Goal: Transaction & Acquisition: Book appointment/travel/reservation

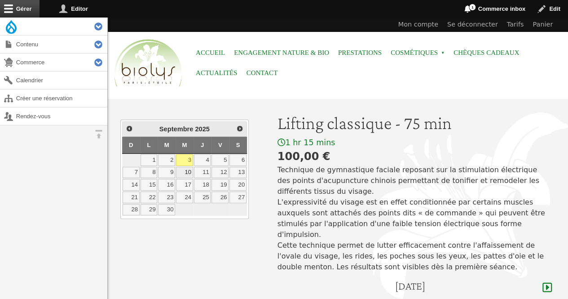
click at [189, 171] on link "10" at bounding box center [184, 173] width 17 height 12
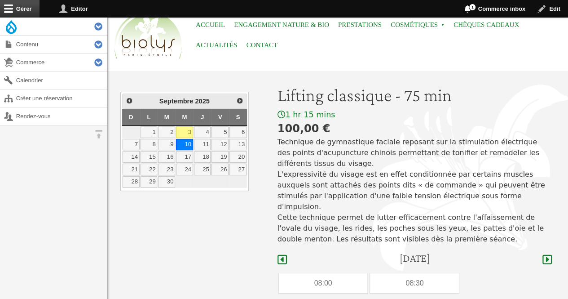
scroll to position [27, 0]
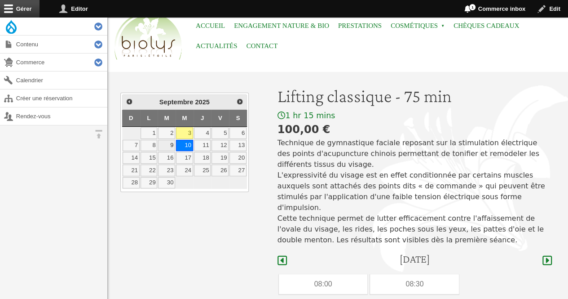
click at [172, 141] on link "9" at bounding box center [166, 146] width 17 height 12
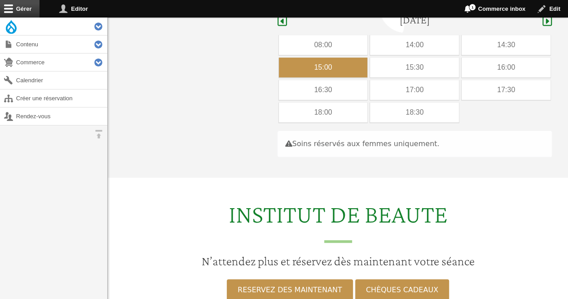
scroll to position [268, 0]
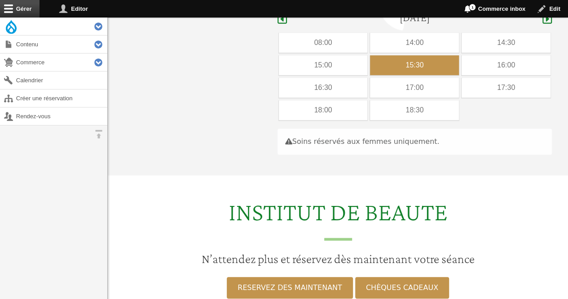
click at [405, 55] on div "15:30" at bounding box center [414, 65] width 89 height 20
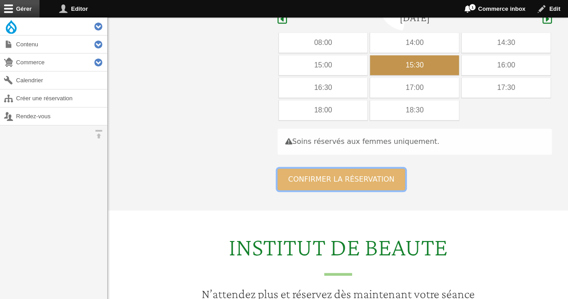
click at [292, 168] on button "Confirmer la réservation" at bounding box center [342, 179] width 128 height 22
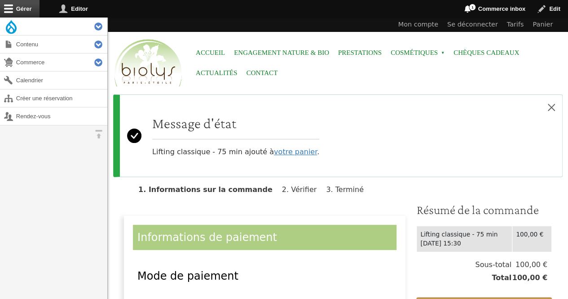
scroll to position [227, 0]
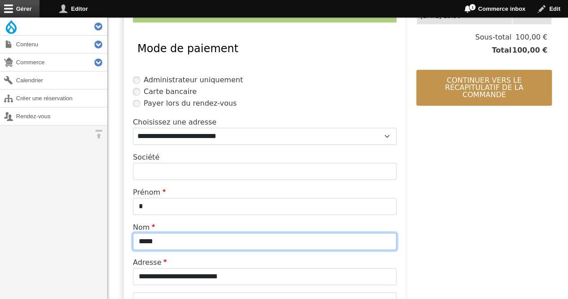
click at [202, 240] on input "*****" at bounding box center [265, 241] width 264 height 17
type input "*"
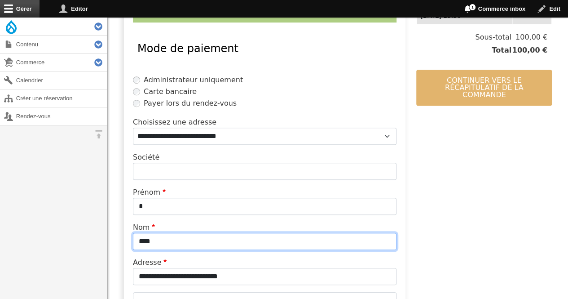
type input "****"
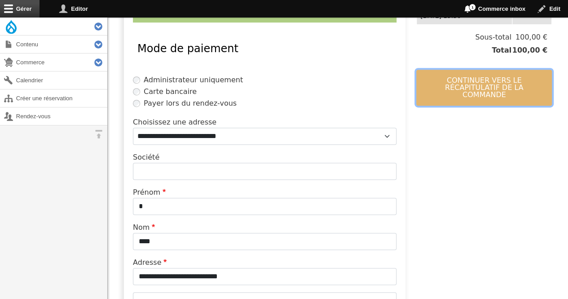
click at [480, 81] on button "Continuer vers le récapitulatif de la commande" at bounding box center [484, 88] width 136 height 36
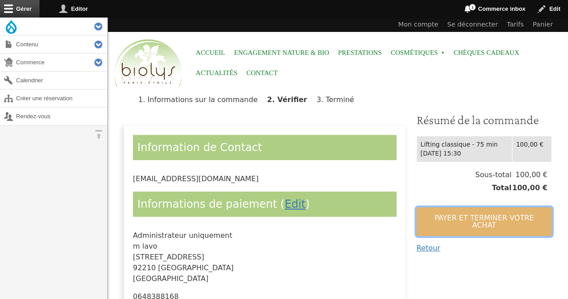
click at [438, 210] on button "Payer et terminer votre achat" at bounding box center [484, 221] width 136 height 29
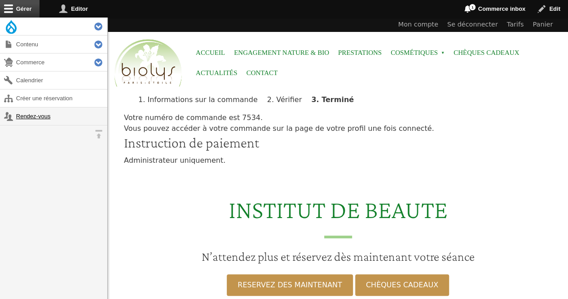
click at [19, 117] on link "Rendez-vous" at bounding box center [53, 116] width 107 height 18
